Goal: Find specific page/section: Find specific page/section

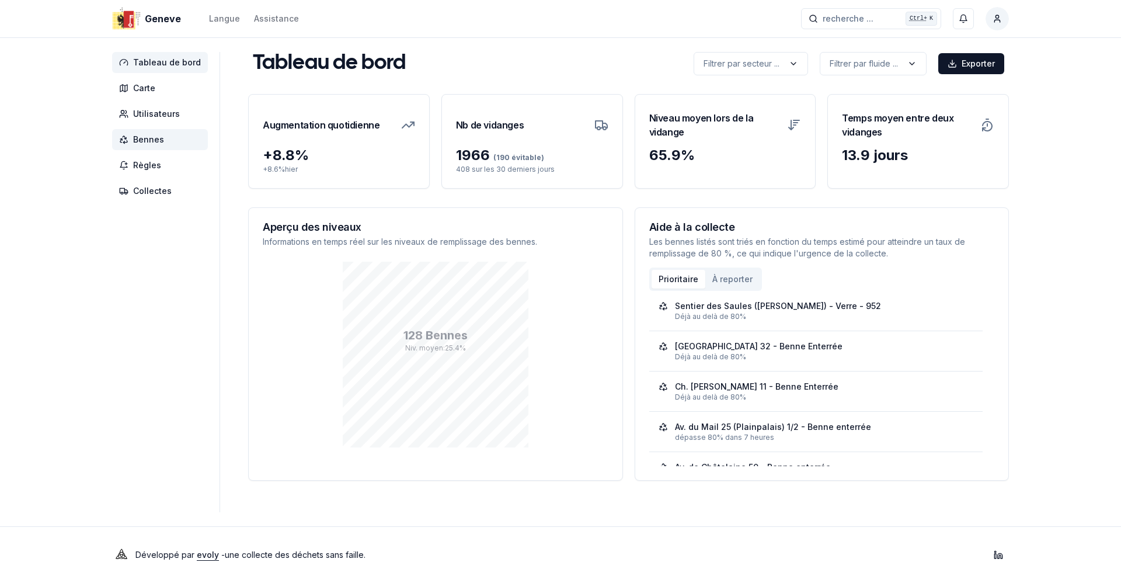
click at [157, 134] on span "Bennes" at bounding box center [148, 140] width 31 height 12
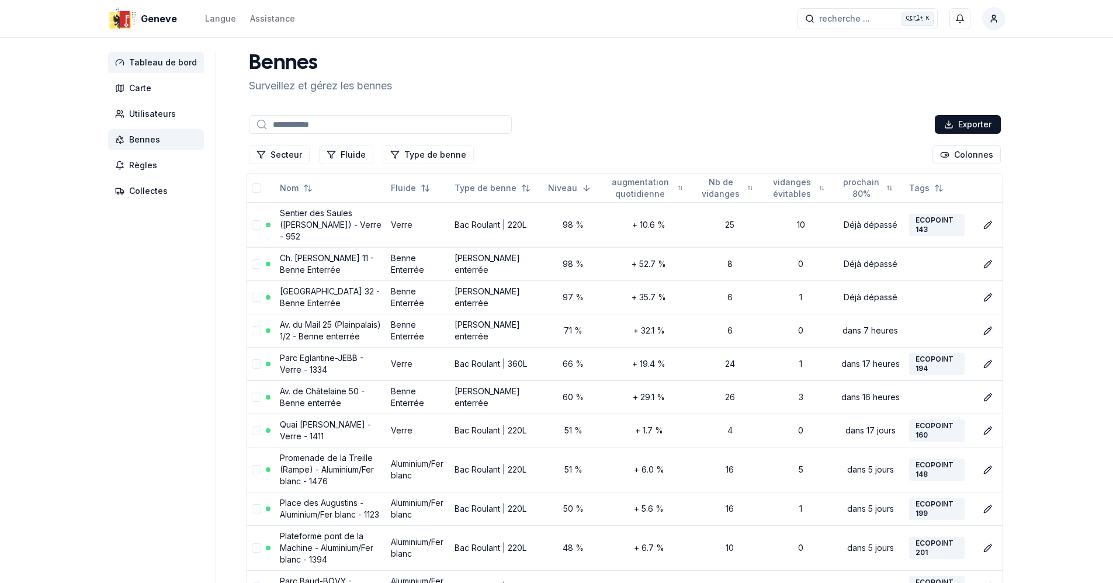
click at [161, 66] on span "Tableau de bord" at bounding box center [163, 63] width 68 height 12
